Goal: Task Accomplishment & Management: Complete application form

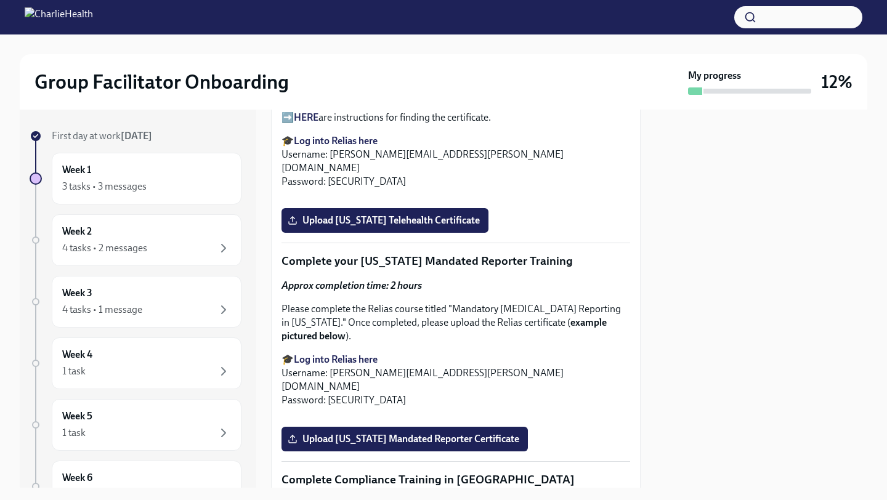
scroll to position [2064, 0]
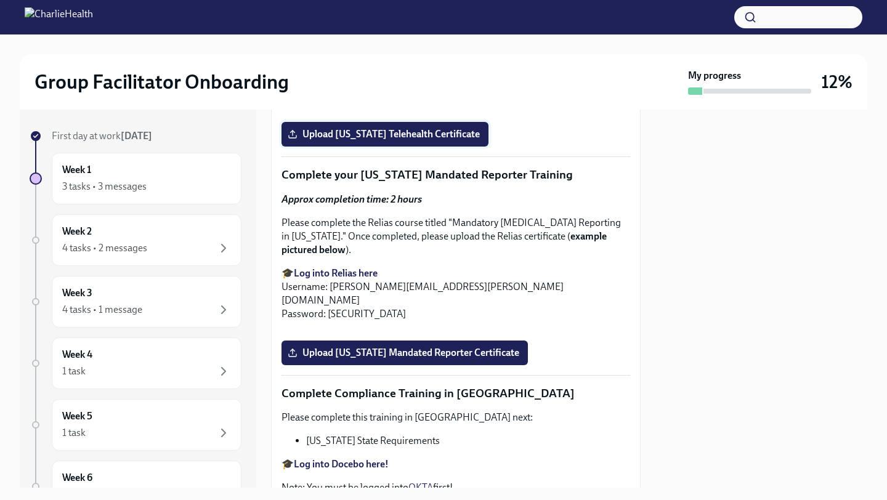
click at [411, 140] on span "Upload [US_STATE] Telehealth Certificate" at bounding box center [385, 134] width 190 height 12
click at [0, 0] on input "Upload [US_STATE] Telehealth Certificate" at bounding box center [0, 0] width 0 height 0
click at [363, 140] on span "Upload [US_STATE] Telehealth Certificate" at bounding box center [385, 134] width 190 height 12
click at [0, 0] on input "Upload [US_STATE] Telehealth Certificate" at bounding box center [0, 0] width 0 height 0
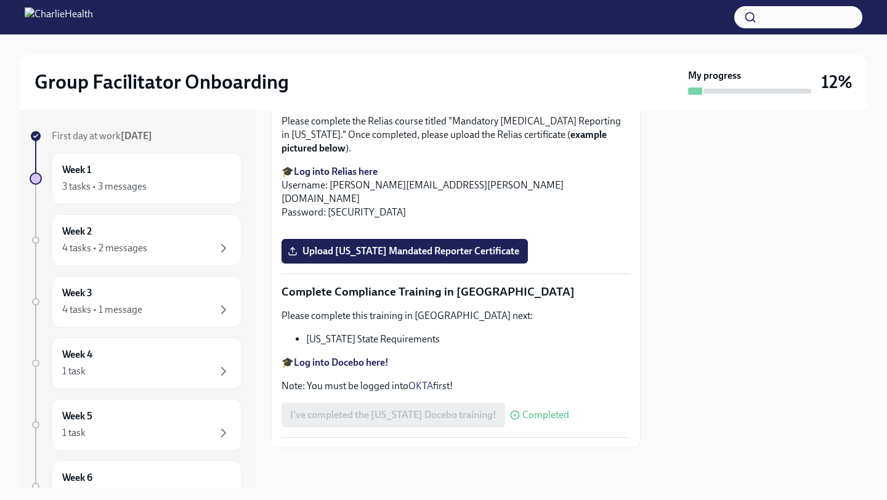
scroll to position [2564, 0]
click at [424, 258] on span "Upload [US_STATE] Mandated Reporter Certificate" at bounding box center [404, 251] width 229 height 12
click at [0, 0] on input "Upload [US_STATE] Mandated Reporter Certificate" at bounding box center [0, 0] width 0 height 0
click at [511, 258] on span "Upload [US_STATE] Mandated Reporter Certificate" at bounding box center [404, 251] width 229 height 12
click at [0, 0] on input "Upload [US_STATE] Mandated Reporter Certificate" at bounding box center [0, 0] width 0 height 0
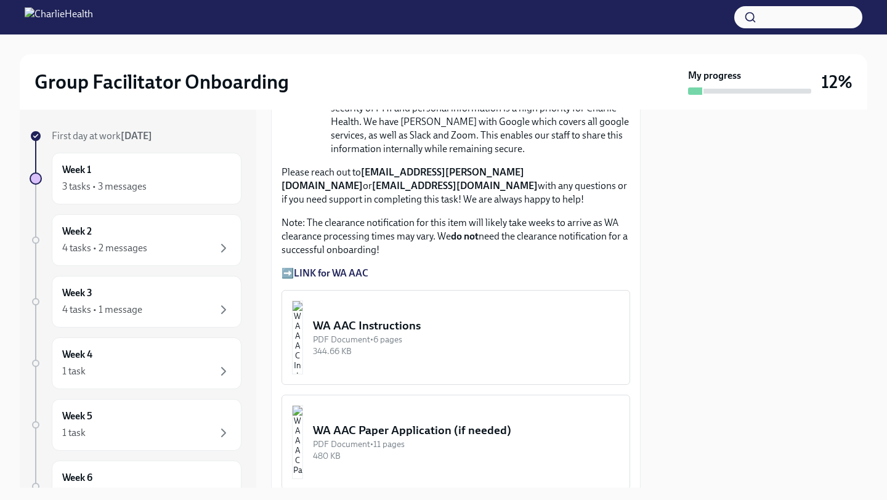
scroll to position [1249, 0]
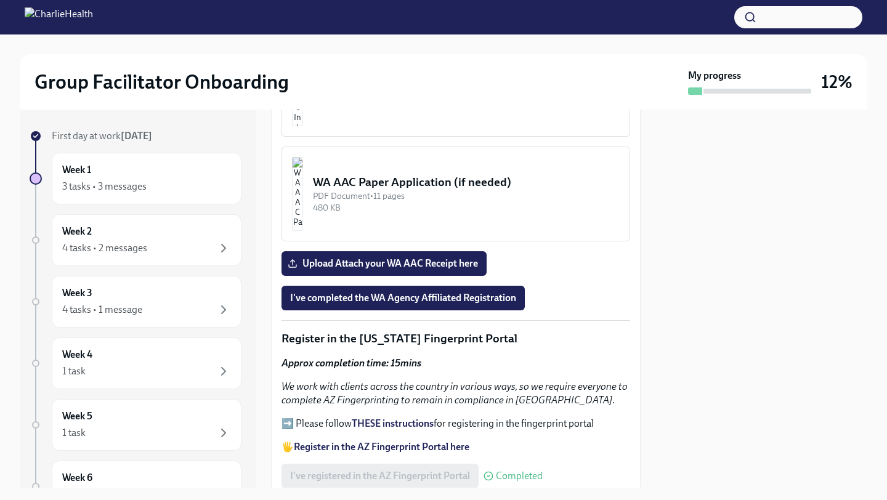
click at [303, 214] on img "button" at bounding box center [297, 194] width 11 height 74
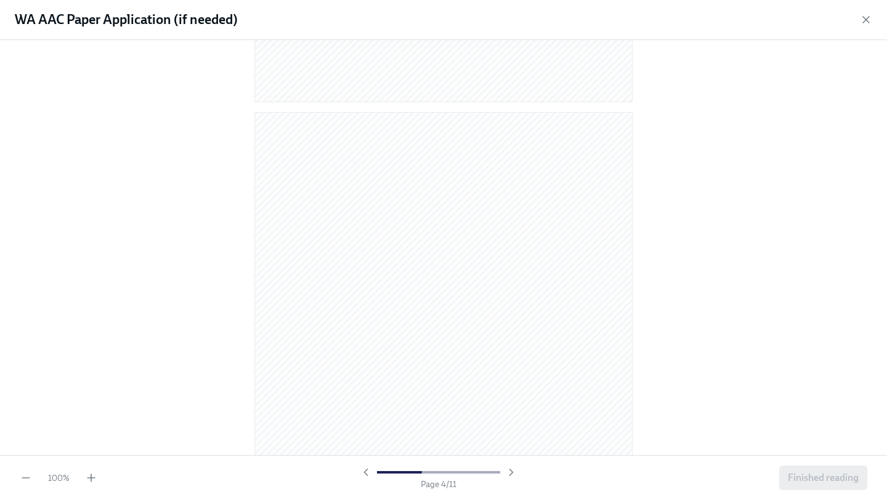
scroll to position [1447, 0]
click at [866, 22] on icon "button" at bounding box center [866, 20] width 12 height 12
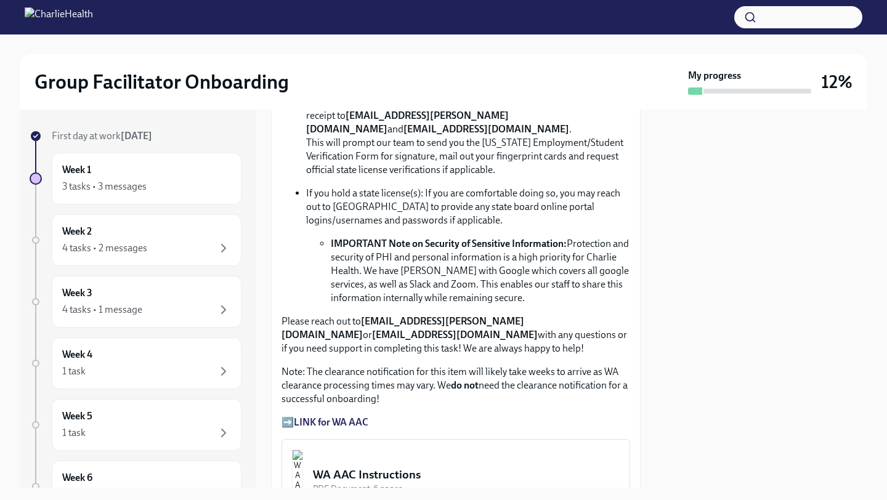
scroll to position [1082, 0]
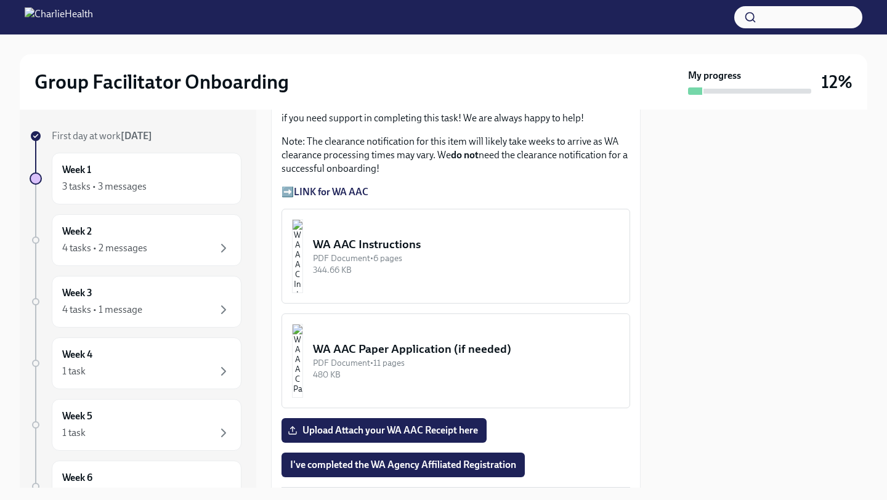
click at [303, 264] on img "button" at bounding box center [297, 256] width 11 height 74
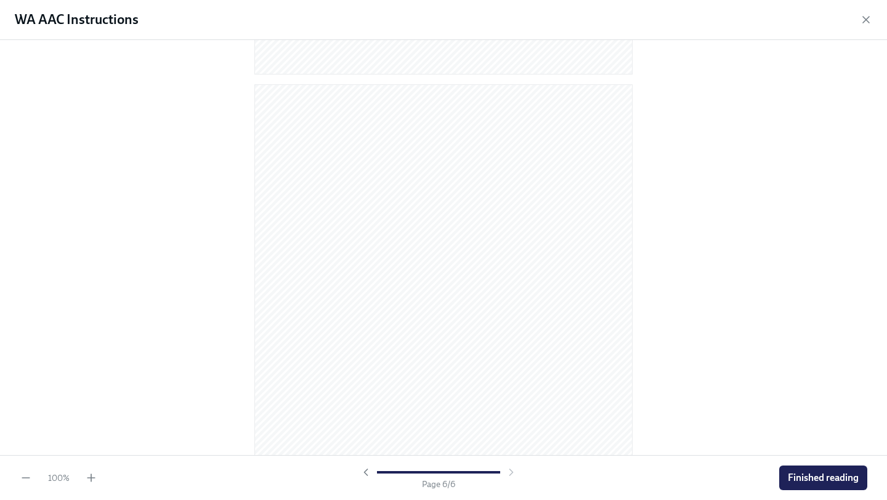
scroll to position [2077, 0]
click at [868, 18] on icon "button" at bounding box center [866, 20] width 12 height 12
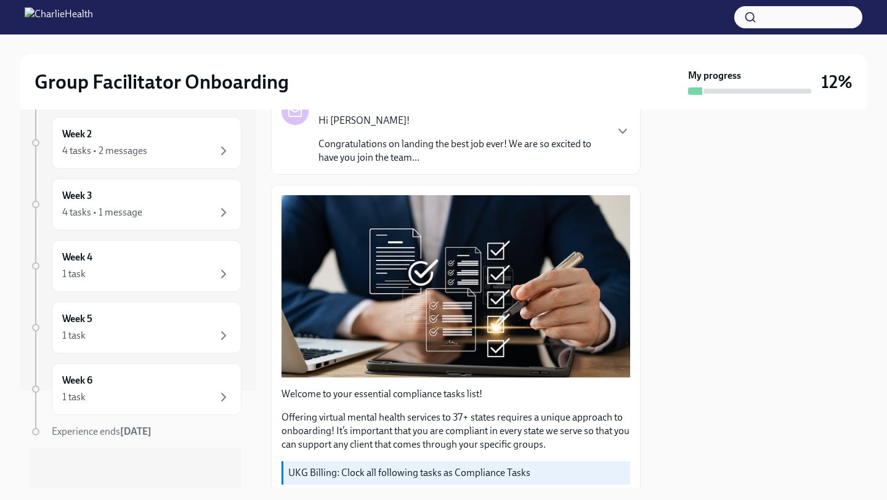
scroll to position [0, 0]
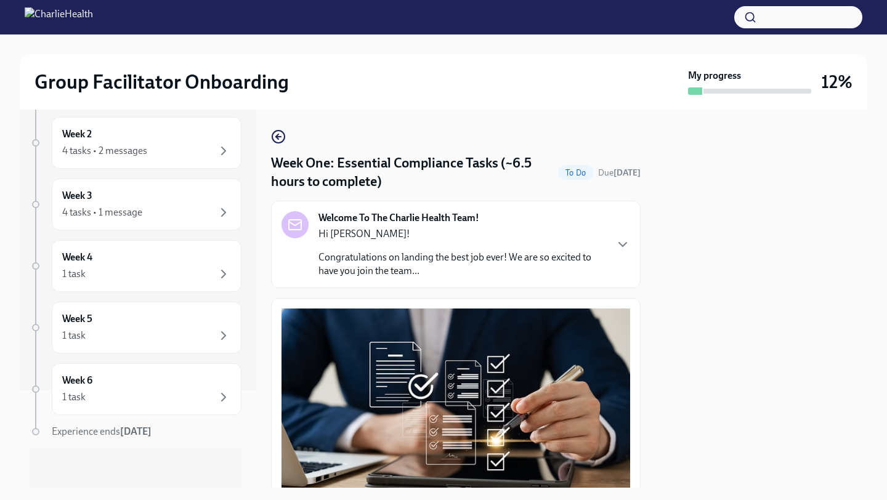
click at [517, 270] on p "Congratulations on landing the best job ever! We are so excited to have you joi…" at bounding box center [462, 264] width 287 height 27
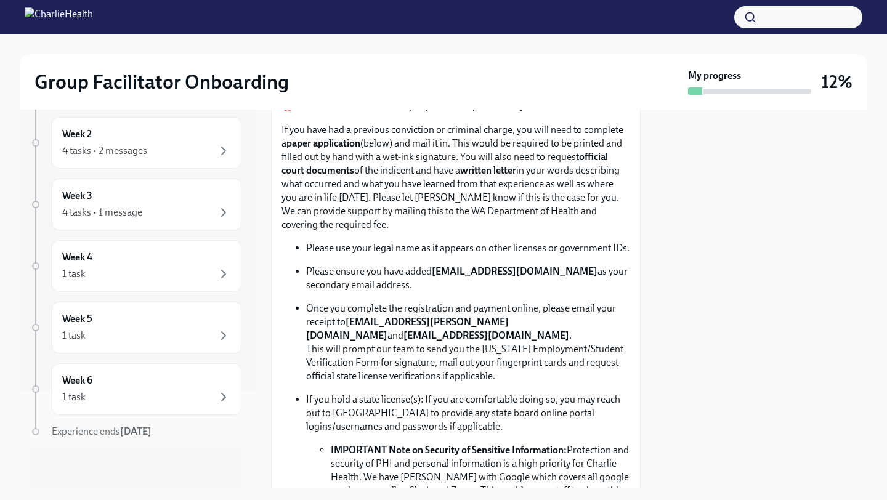
scroll to position [1274, 0]
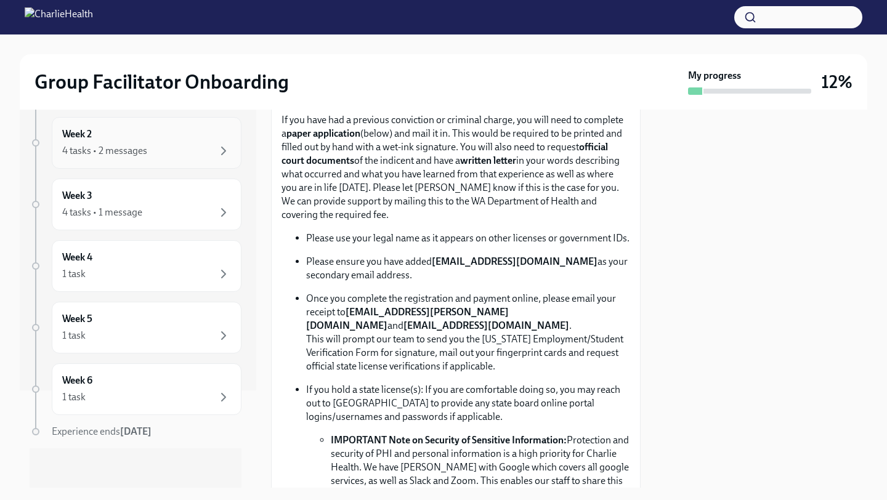
click at [160, 158] on div "4 tasks • 2 messages" at bounding box center [146, 151] width 169 height 15
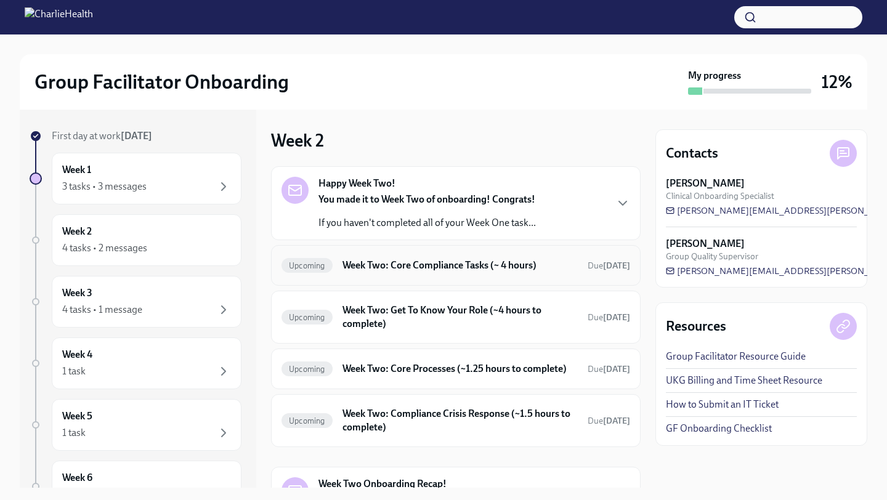
click at [497, 266] on h6 "Week Two: Core Compliance Tasks (~ 4 hours)" at bounding box center [460, 266] width 235 height 14
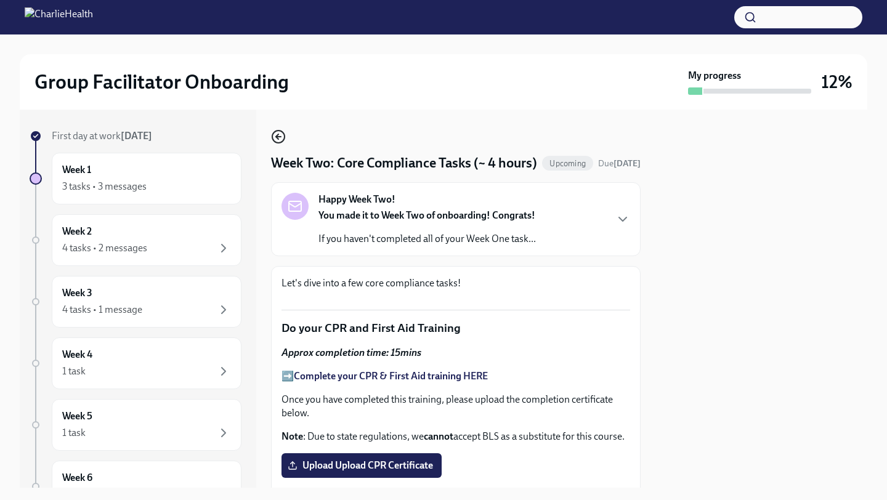
click at [276, 139] on icon "button" at bounding box center [278, 136] width 15 height 15
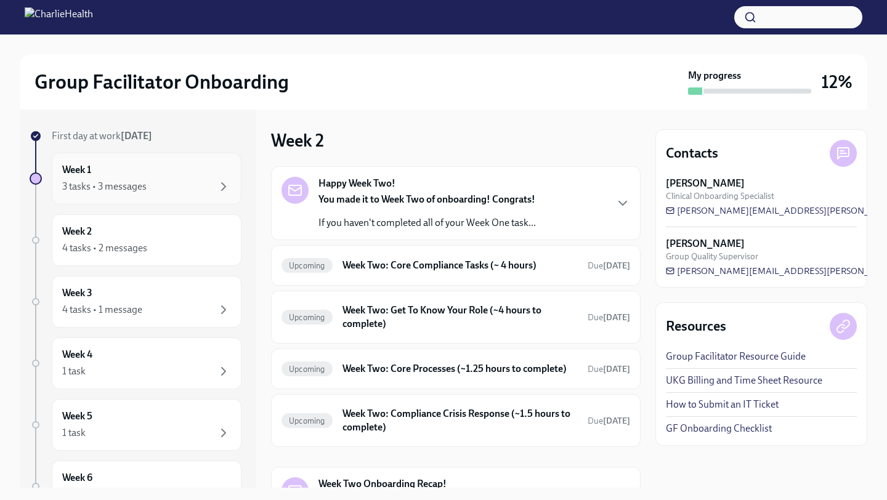
click at [187, 175] on div "Week 1 3 tasks • 3 messages" at bounding box center [146, 178] width 169 height 31
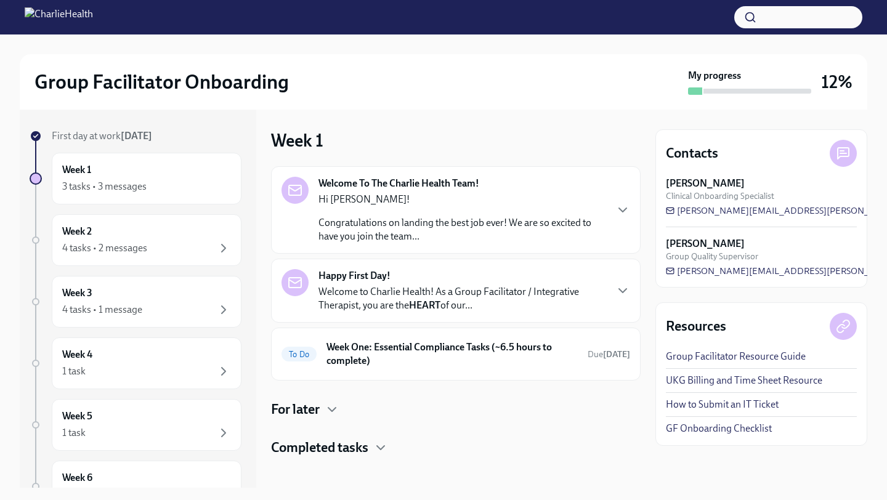
scroll to position [9, 0]
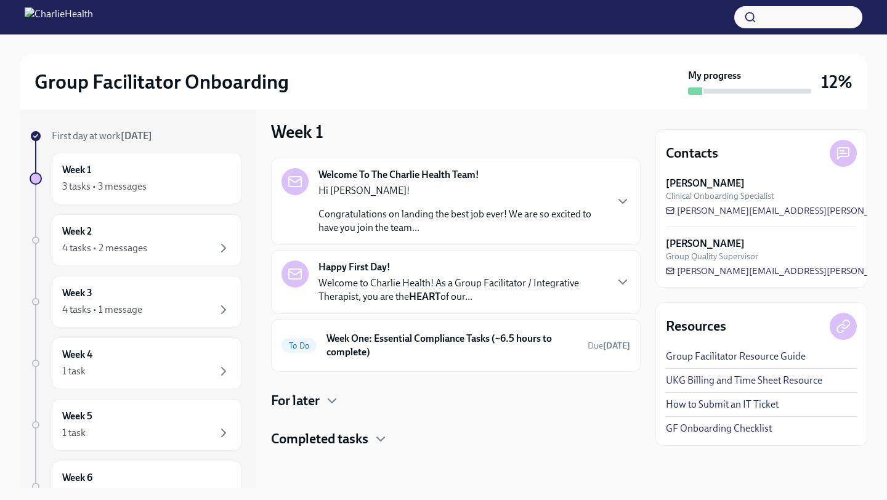
click at [371, 437] on div "Completed tasks" at bounding box center [456, 439] width 370 height 18
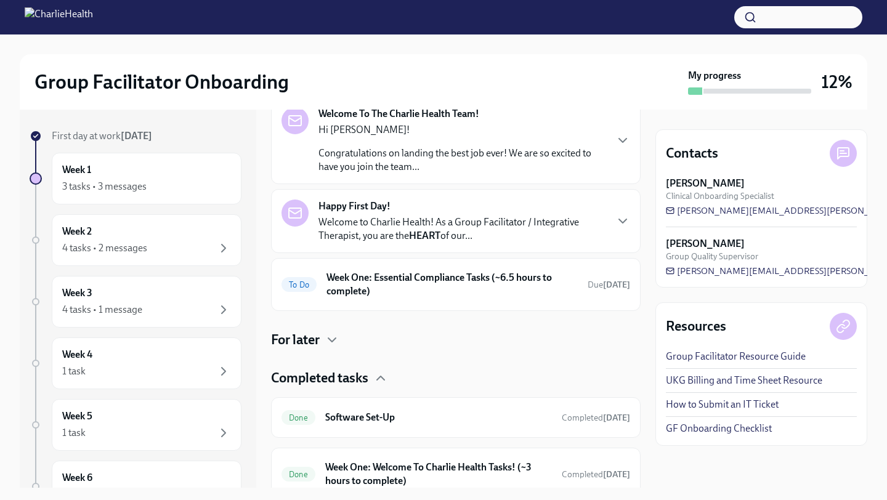
scroll to position [122, 0]
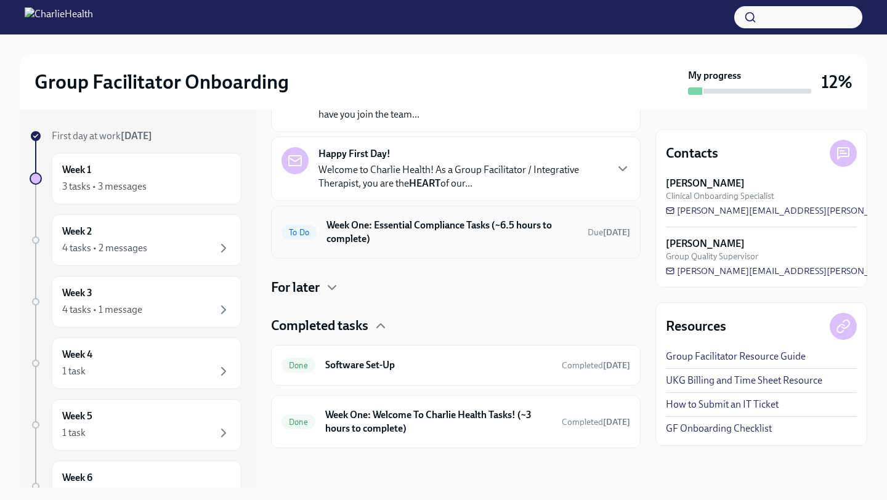
click at [388, 233] on h6 "Week One: Essential Compliance Tasks (~6.5 hours to complete)" at bounding box center [452, 232] width 251 height 27
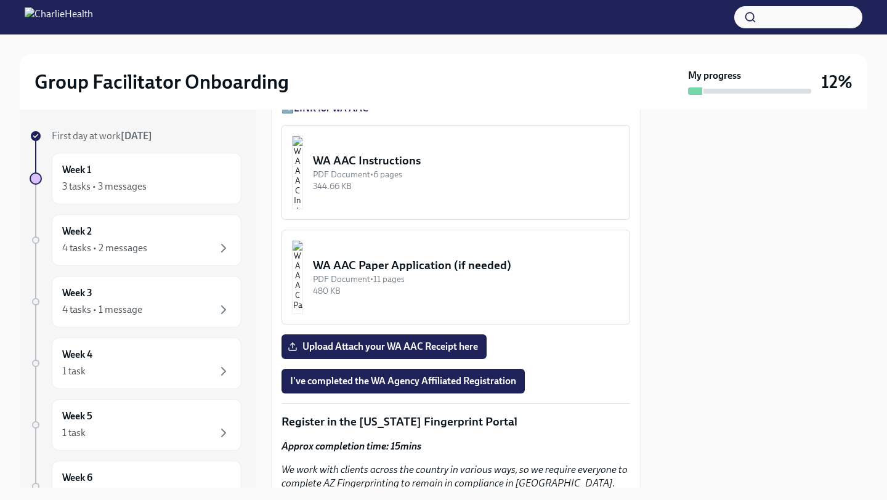
scroll to position [1065, 0]
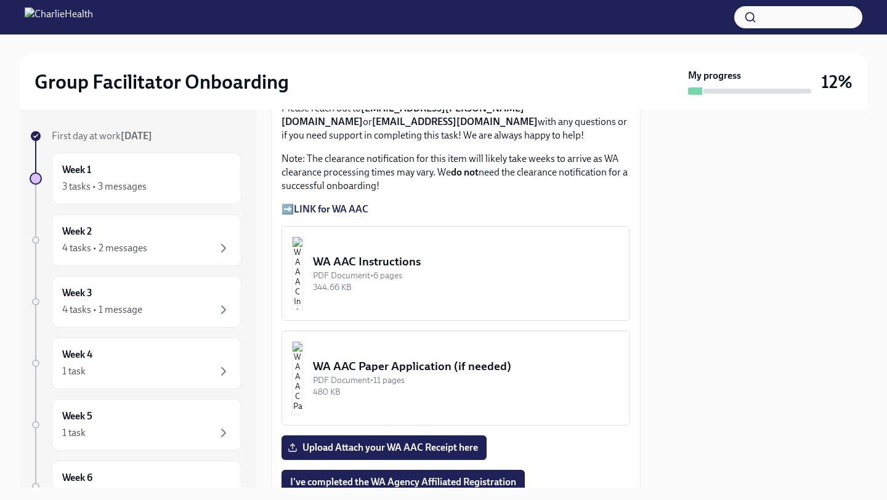
click at [416, 266] on div "WA AAC Instructions" at bounding box center [466, 262] width 307 height 16
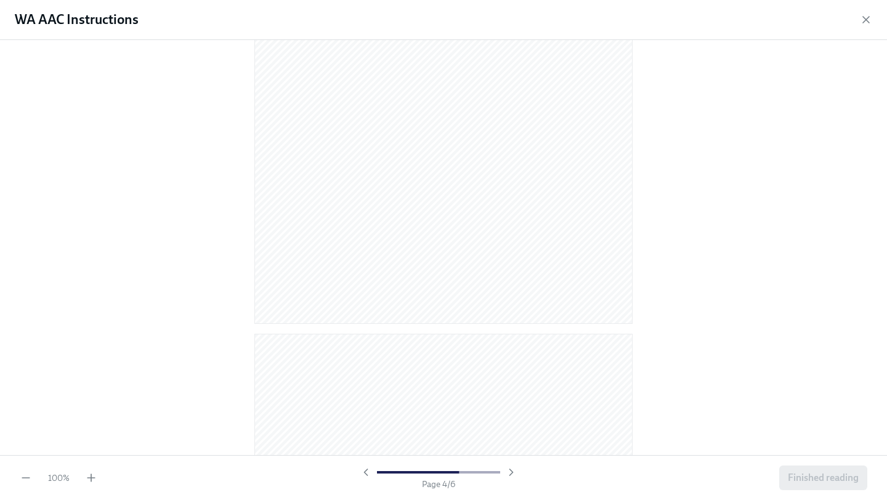
scroll to position [2589, 0]
click at [821, 475] on span "Finished reading" at bounding box center [823, 478] width 71 height 12
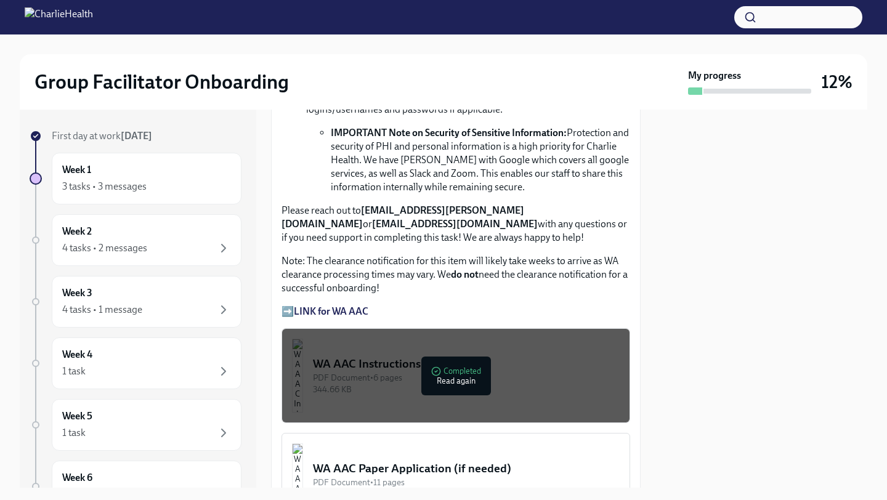
scroll to position [1294, 0]
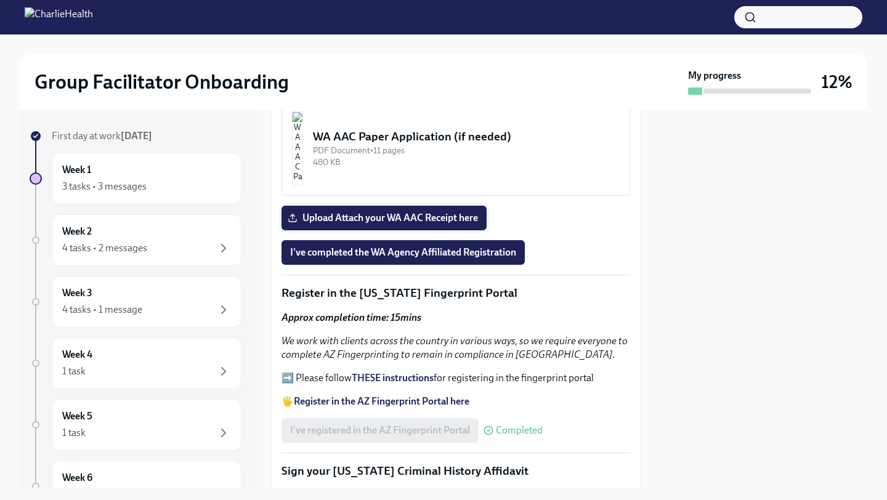
click at [453, 224] on span "Upload Attach your WA AAC Receipt here" at bounding box center [384, 218] width 188 height 12
click at [0, 0] on input "Upload Attach your WA AAC Receipt here" at bounding box center [0, 0] width 0 height 0
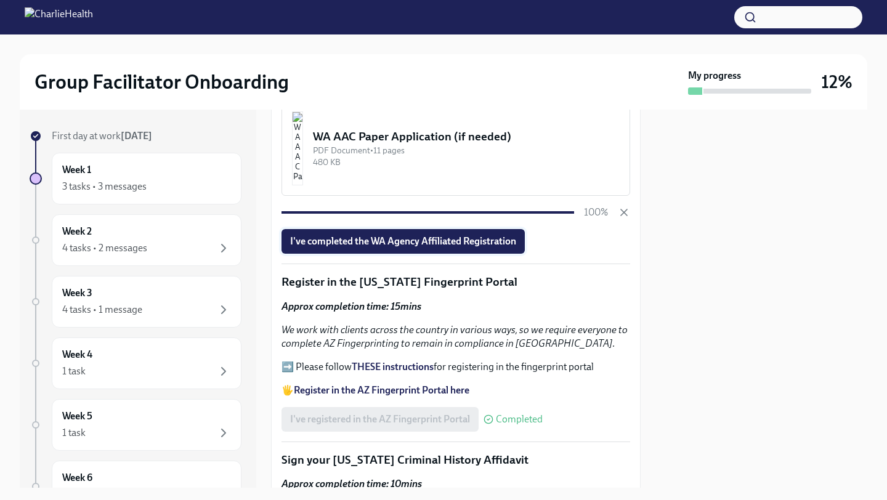
click at [510, 248] on span "I've completed the WA Agency Affiliated Registration" at bounding box center [403, 241] width 226 height 12
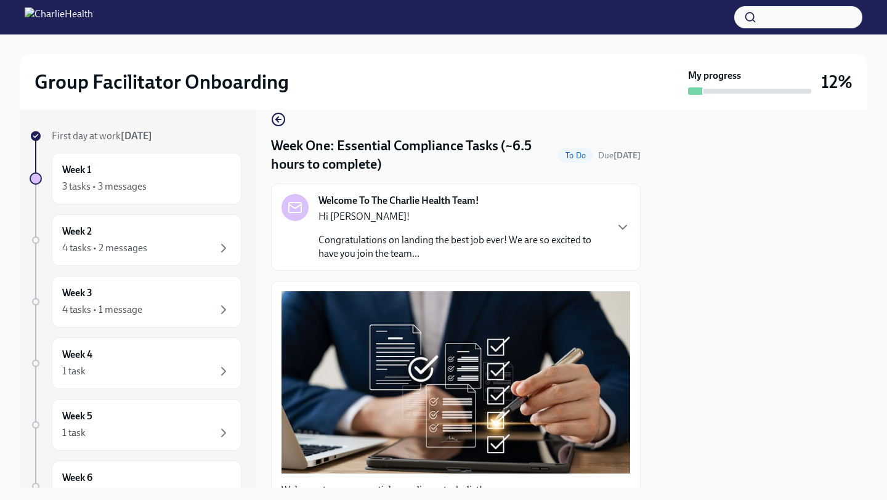
scroll to position [20, 0]
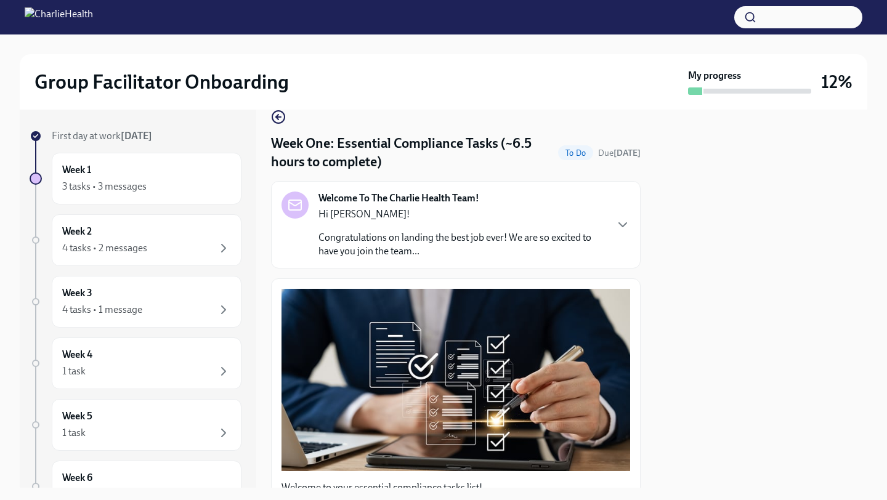
click at [599, 229] on div "Welcome To The Charlie Health Team! Hi [PERSON_NAME]! Congratulations on landin…" at bounding box center [456, 225] width 349 height 67
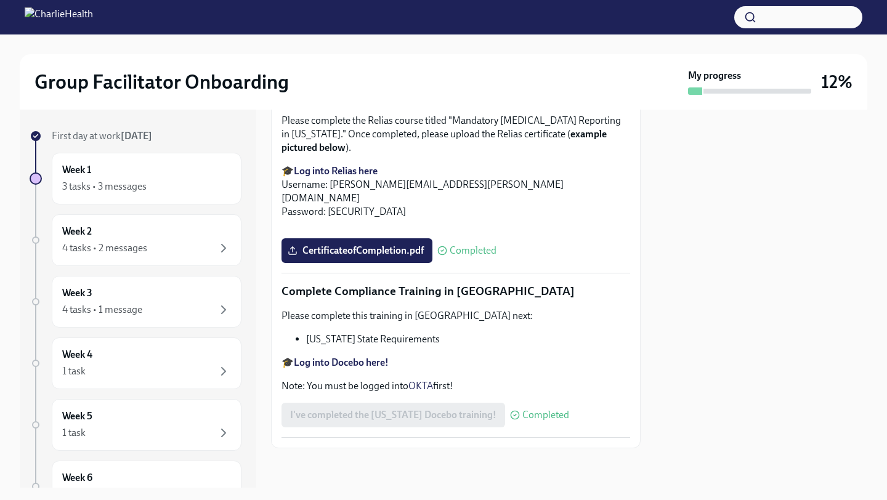
scroll to position [3411, 0]
